Goal: Task Accomplishment & Management: Complete application form

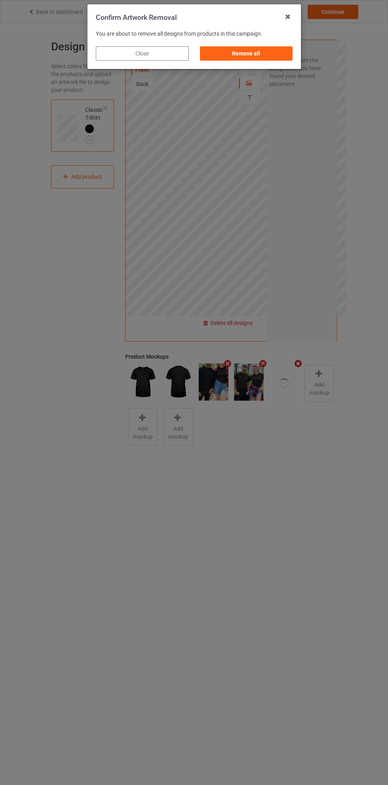
click at [252, 53] on div "Remove all" at bounding box center [246, 53] width 93 height 14
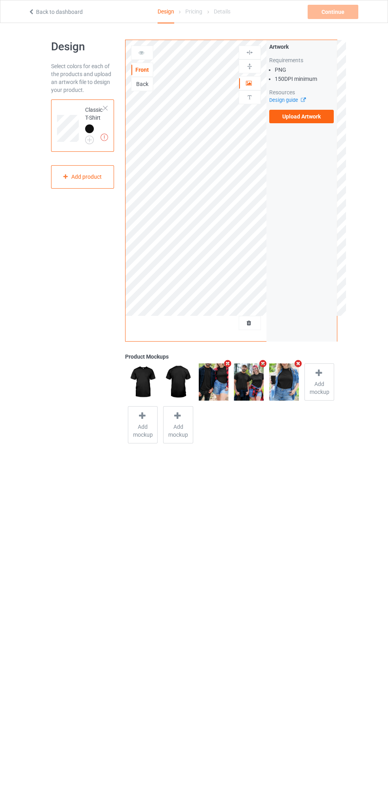
click at [312, 120] on label "Upload Artwork" at bounding box center [301, 116] width 65 height 13
click at [0, 0] on input "Upload Artwork" at bounding box center [0, 0] width 0 height 0
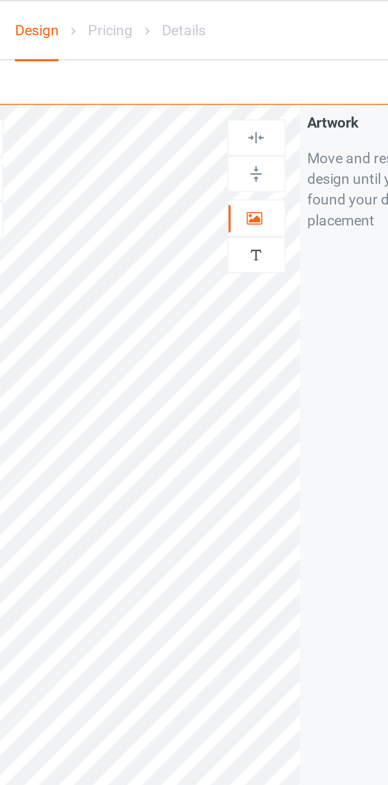
click at [251, 81] on icon at bounding box center [249, 82] width 7 height 6
click at [250, 53] on img at bounding box center [250, 53] width 8 height 8
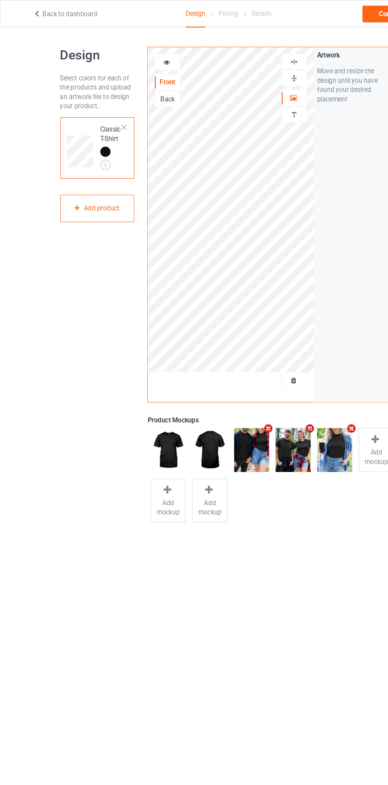
click at [0, 0] on img at bounding box center [0, 0] width 0 height 0
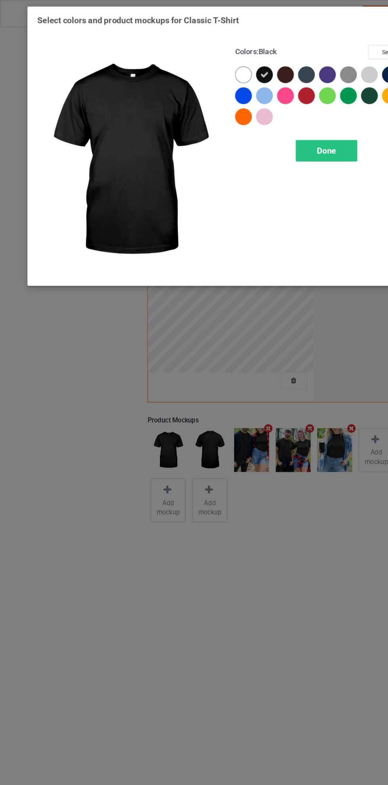
click at [259, 64] on div at bounding box center [260, 63] width 14 height 14
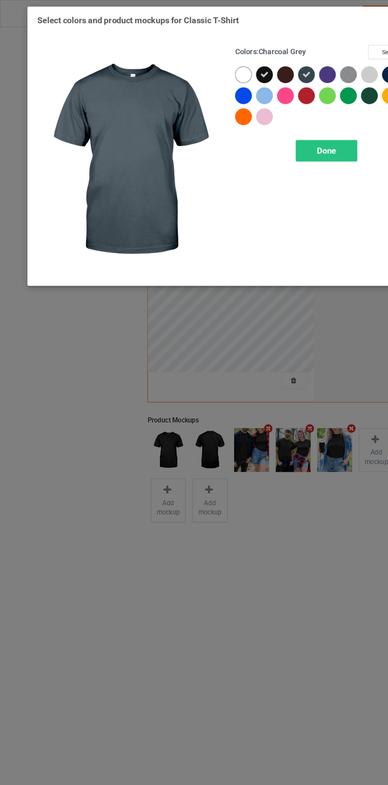
click at [222, 61] on icon at bounding box center [224, 63] width 7 height 7
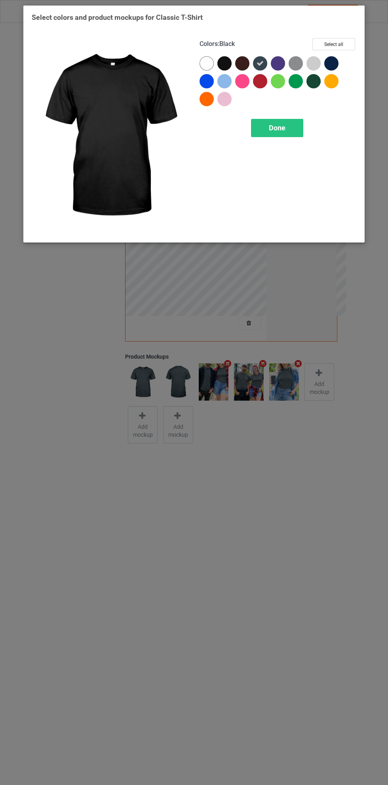
click at [223, 61] on div at bounding box center [224, 63] width 14 height 14
click at [335, 60] on div at bounding box center [331, 63] width 14 height 14
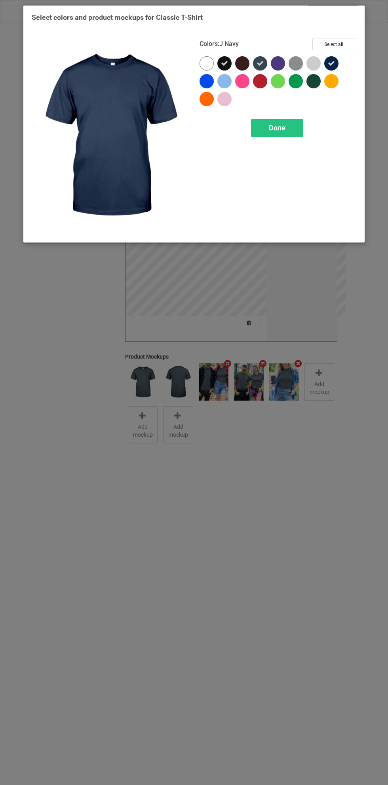
click at [293, 126] on div "Done" at bounding box center [277, 128] width 52 height 18
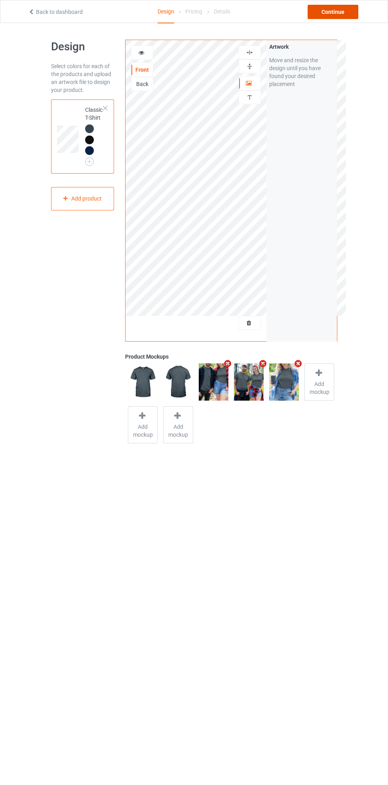
click at [344, 16] on div "Continue" at bounding box center [333, 12] width 51 height 14
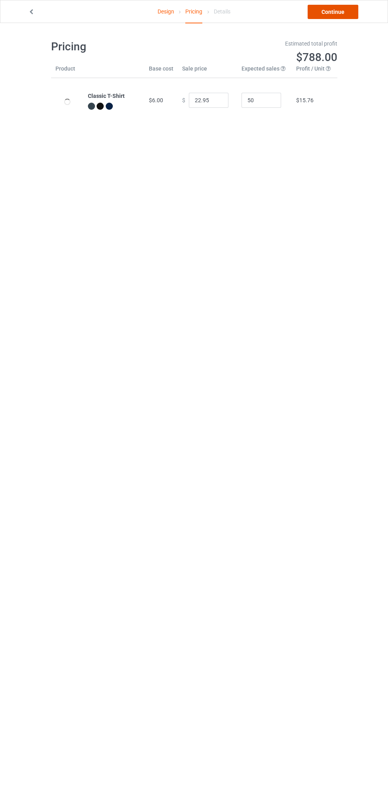
click at [344, 17] on link "Continue" at bounding box center [333, 12] width 51 height 14
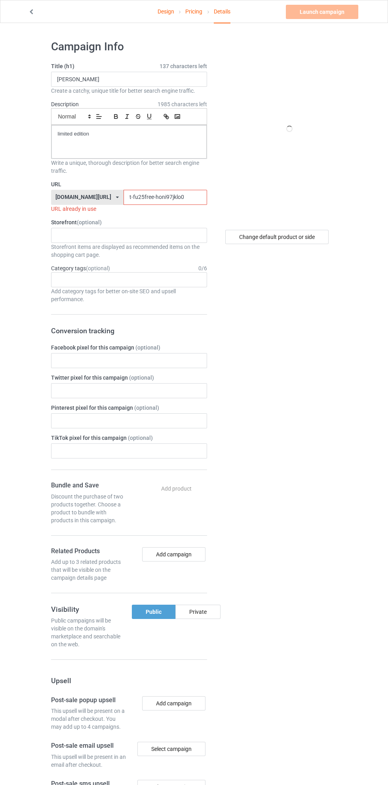
click at [166, 11] on link "Design" at bounding box center [166, 11] width 17 height 22
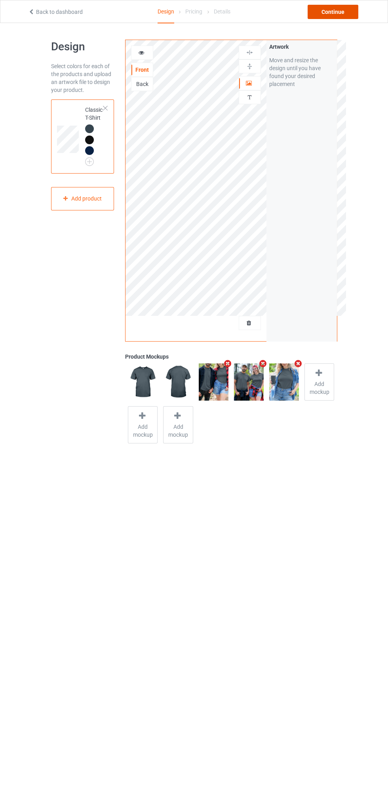
click at [339, 16] on div "Continue" at bounding box center [333, 12] width 51 height 14
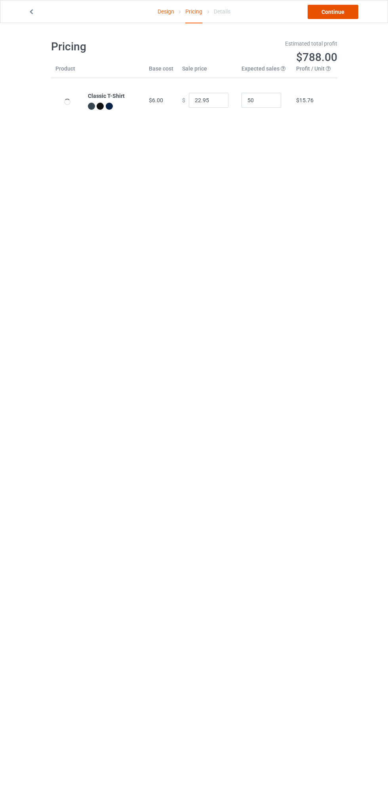
click at [339, 16] on link "Continue" at bounding box center [333, 12] width 51 height 14
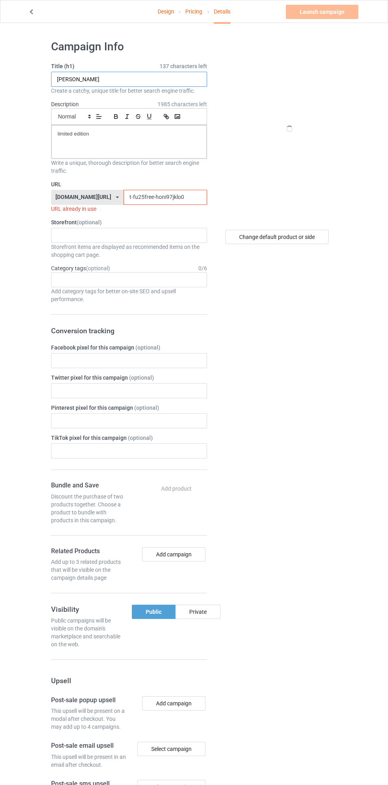
click at [155, 79] on input "[PERSON_NAME]" at bounding box center [129, 79] width 156 height 15
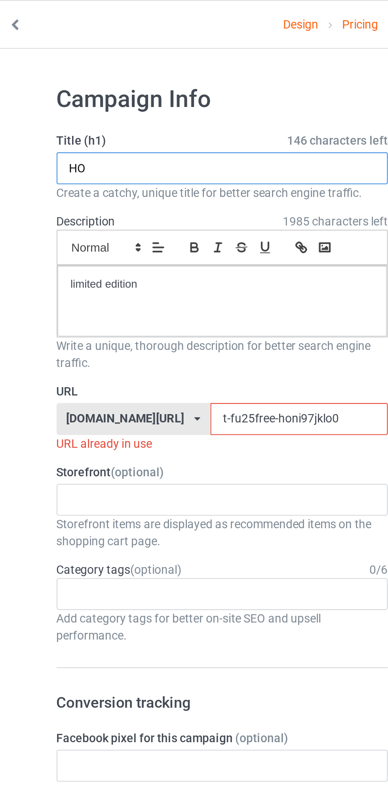
type input "H"
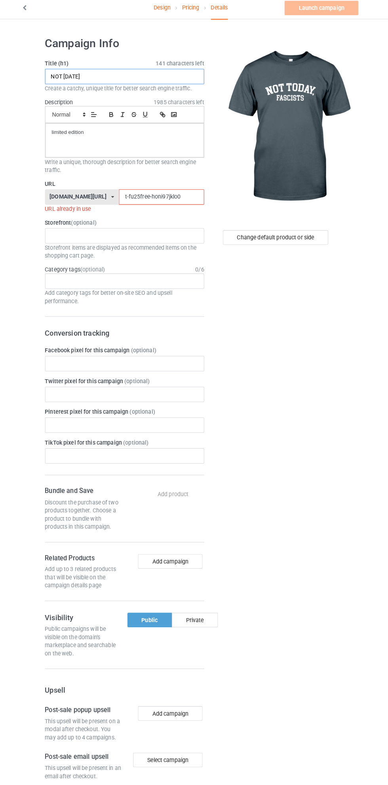
type input "NOT [DATE]"
click at [147, 197] on input "t-fu25free-honi97jklo0" at bounding box center [166, 197] width 84 height 15
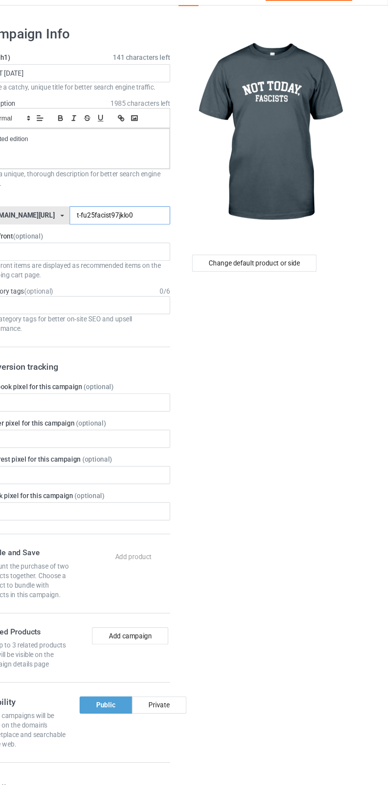
type input "t-fu25facists97jklo0"
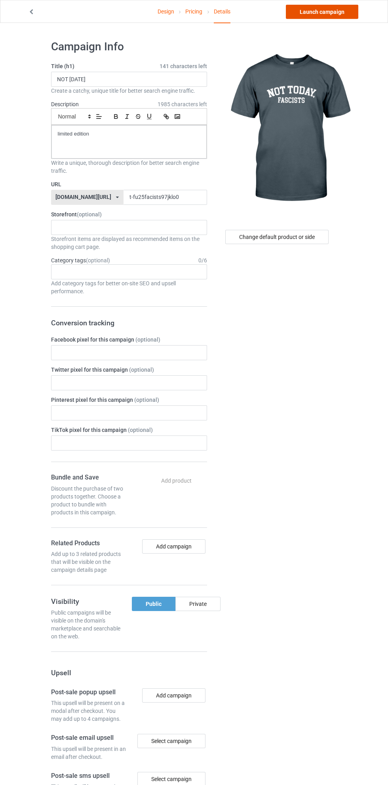
click at [335, 15] on link "Launch campaign" at bounding box center [322, 12] width 72 height 14
